Goal: Task Accomplishment & Management: Use online tool/utility

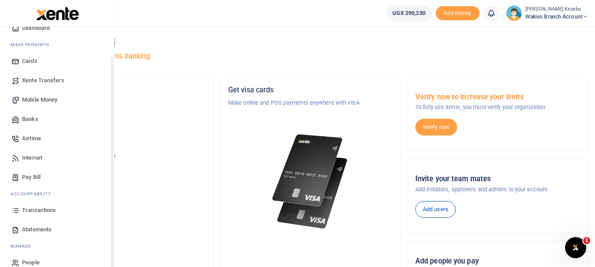
scroll to position [35, 0]
click at [26, 203] on link "Transactions" at bounding box center [57, 209] width 100 height 19
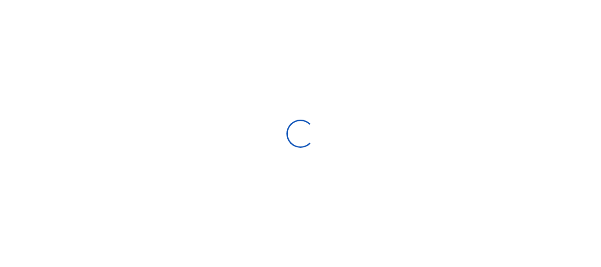
select select
type input "[DATE] - [DATE]"
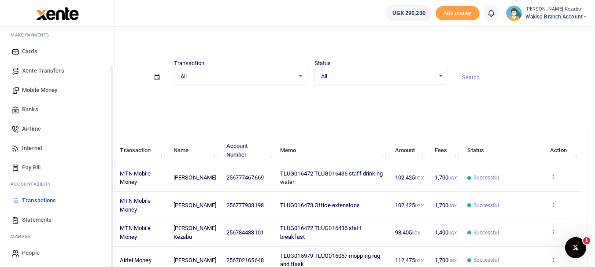
scroll to position [47, 0]
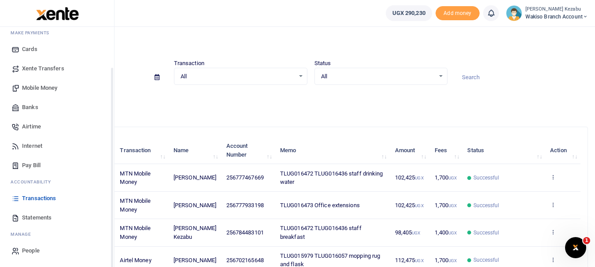
click at [27, 217] on span "Statements" at bounding box center [36, 218] width 29 height 9
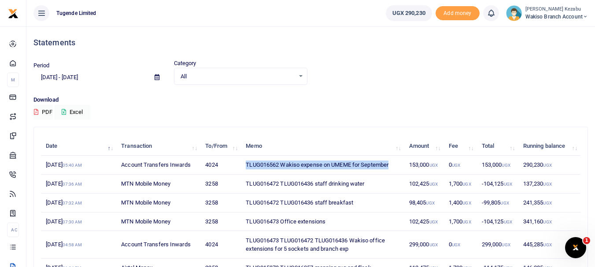
drag, startPoint x: 244, startPoint y: 163, endPoint x: 393, endPoint y: 167, distance: 149.3
click at [393, 167] on td "TLUG016562 Wakiso expense on UMEME for September" at bounding box center [322, 165] width 163 height 19
copy td "TLUG016562 Wakiso expense on UMEME for September"
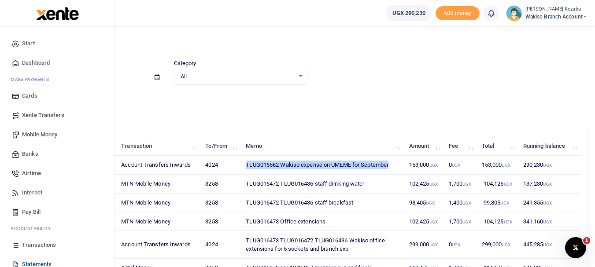
click at [32, 135] on span "Mobile Money" at bounding box center [39, 134] width 35 height 9
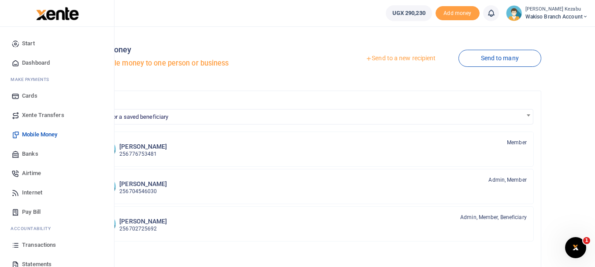
click at [20, 211] on link "Pay Bill" at bounding box center [57, 211] width 100 height 19
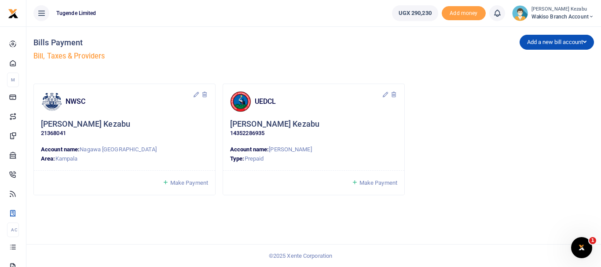
click at [368, 182] on span "Make Payment" at bounding box center [379, 183] width 38 height 7
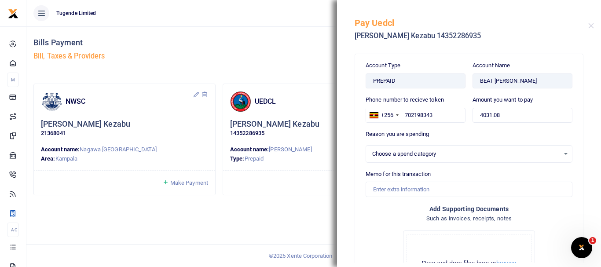
select select
click at [491, 114] on input "4031.08" at bounding box center [523, 115] width 100 height 15
type input "150,000"
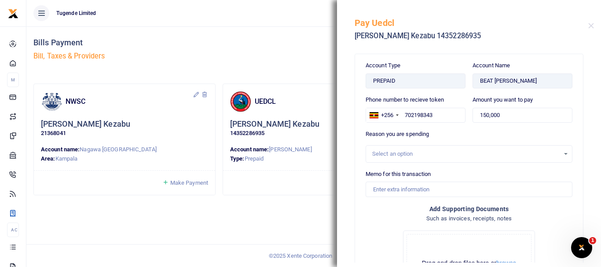
click at [426, 152] on div "Select an option" at bounding box center [466, 154] width 188 height 9
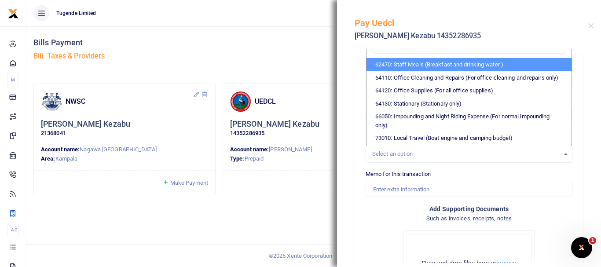
type input "u"
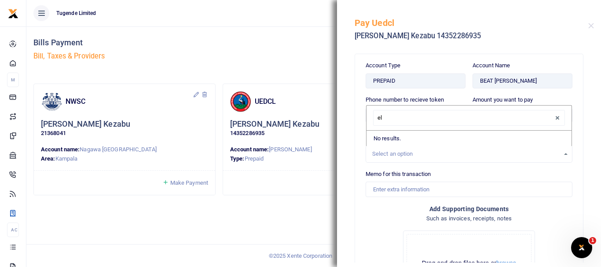
type input "e"
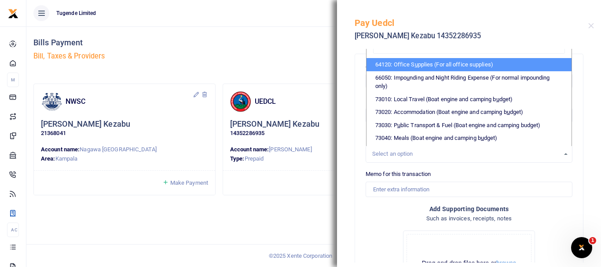
type input "umem"
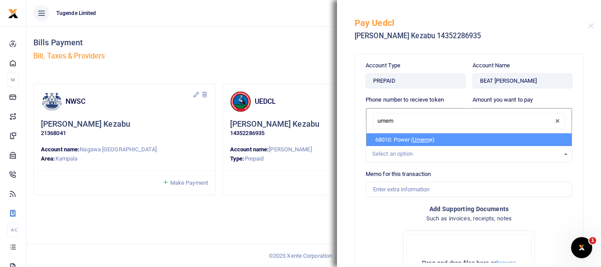
click at [418, 140] on span "Umem" at bounding box center [421, 139] width 16 height 7
select select "39"
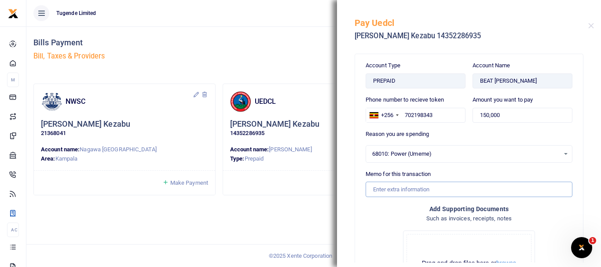
click at [393, 191] on input "Memo for this transaction" at bounding box center [469, 189] width 207 height 15
paste input "TLUG016562 Wakiso expense on UMEME for September"
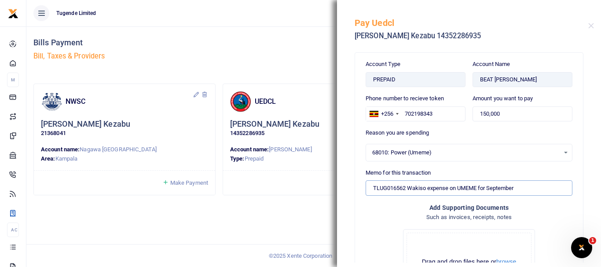
scroll to position [87, 0]
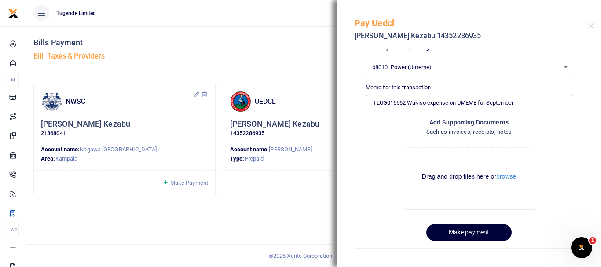
type input "TLUG016562 Wakiso expense on UMEME for September"
click at [450, 229] on button "Make payment" at bounding box center [469, 232] width 85 height 17
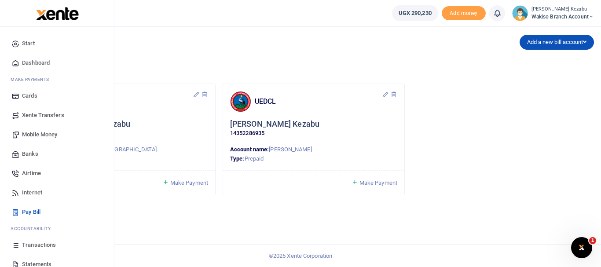
click at [32, 248] on span "Transactions" at bounding box center [39, 245] width 34 height 9
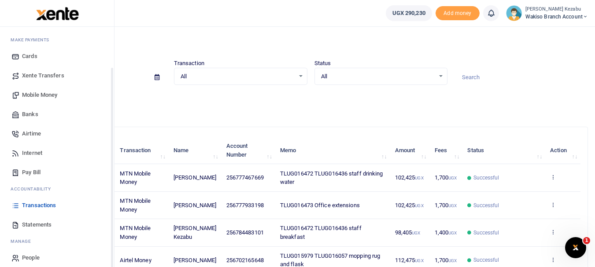
scroll to position [47, 0]
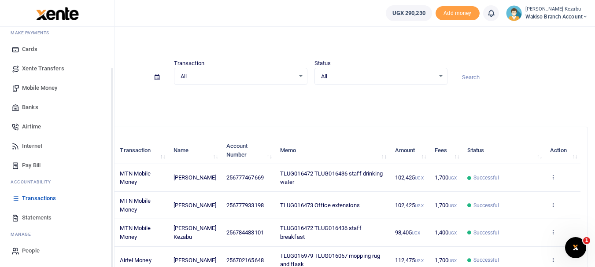
click at [22, 218] on link "Statements" at bounding box center [57, 217] width 100 height 19
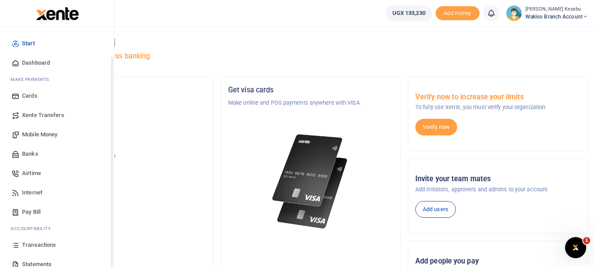
scroll to position [47, 0]
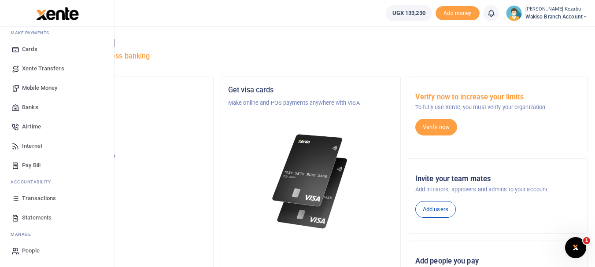
click at [41, 197] on span "Transactions" at bounding box center [39, 198] width 34 height 9
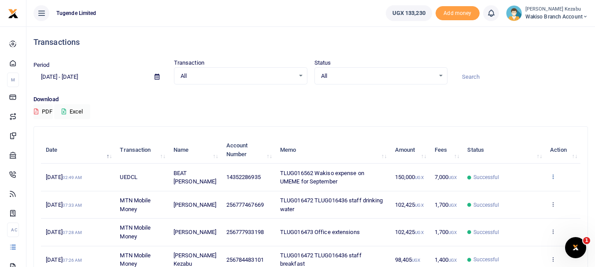
click at [555, 177] on icon at bounding box center [553, 176] width 6 height 6
click at [524, 190] on link "View details" at bounding box center [521, 191] width 70 height 12
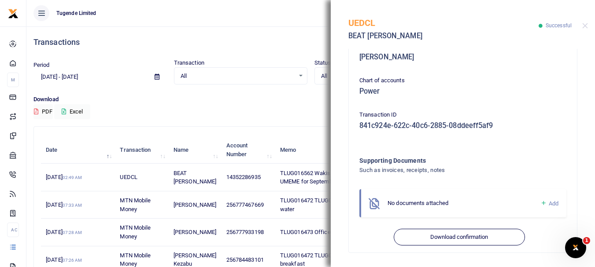
scroll to position [241, 0]
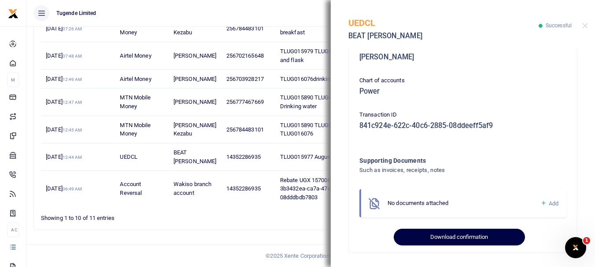
click at [455, 237] on button "Download confirmation" at bounding box center [459, 237] width 131 height 17
